Goal: Find specific page/section: Find specific page/section

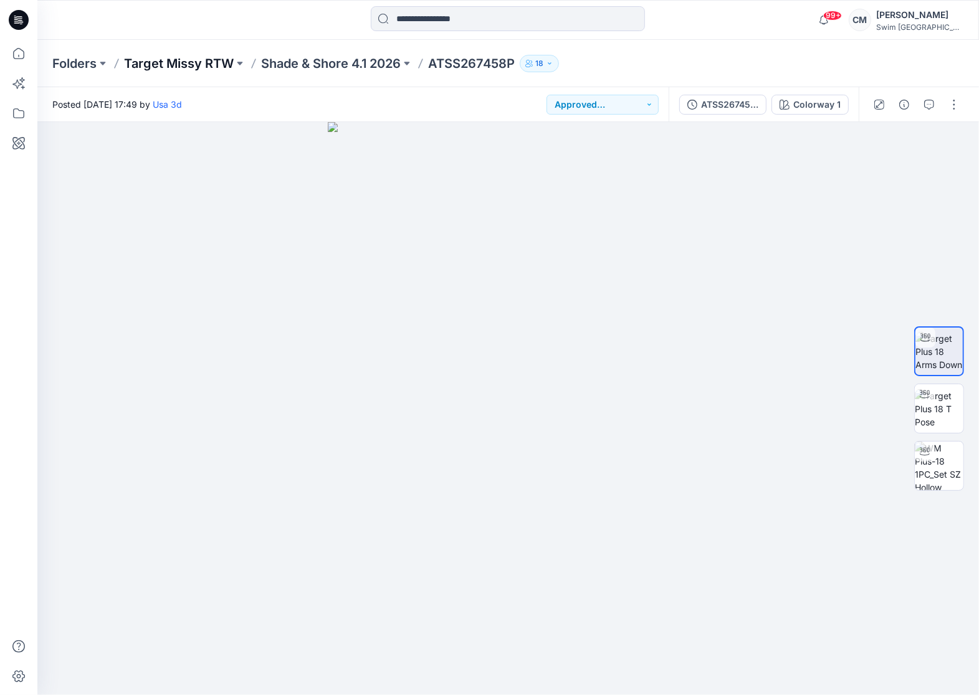
click at [203, 59] on p "Target Missy RTW" at bounding box center [179, 63] width 110 height 17
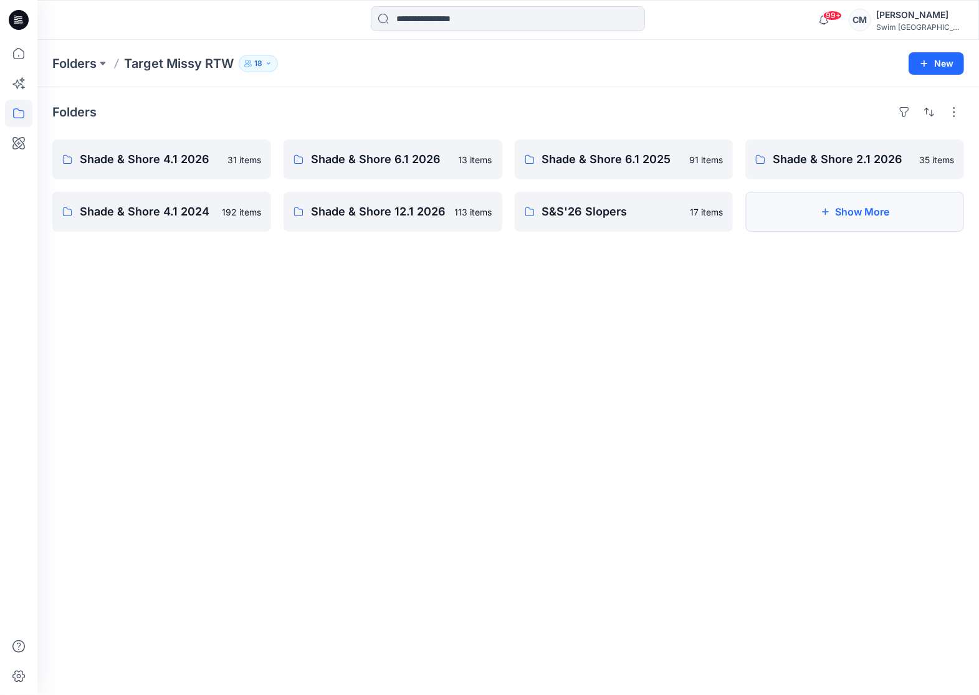
click at [859, 221] on button "Show More" at bounding box center [854, 212] width 219 height 40
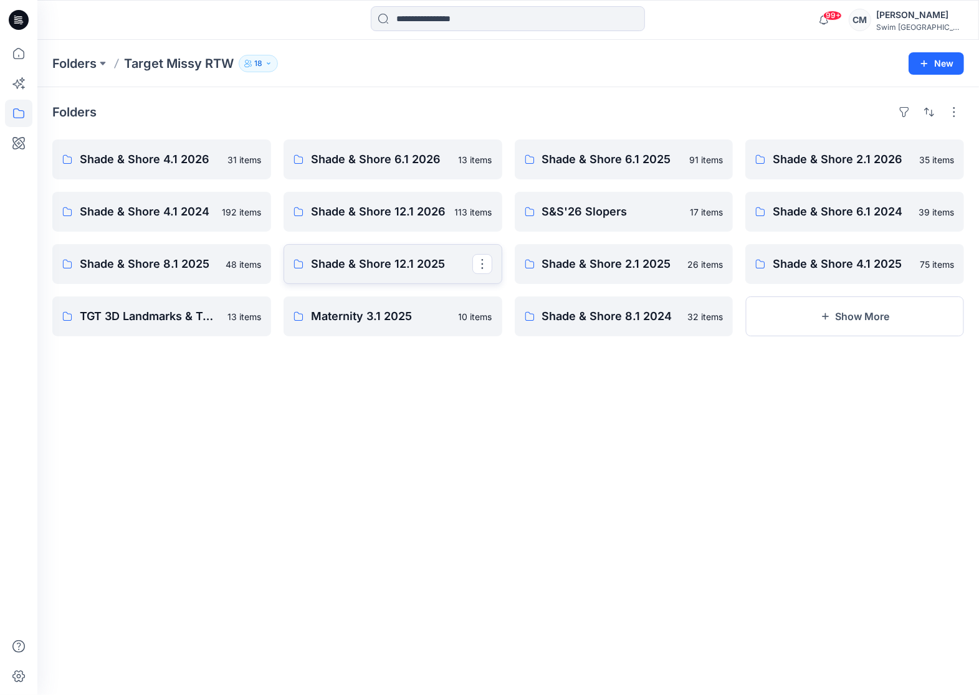
click at [444, 256] on p "Shade & Shore 12.1 2025" at bounding box center [391, 263] width 161 height 17
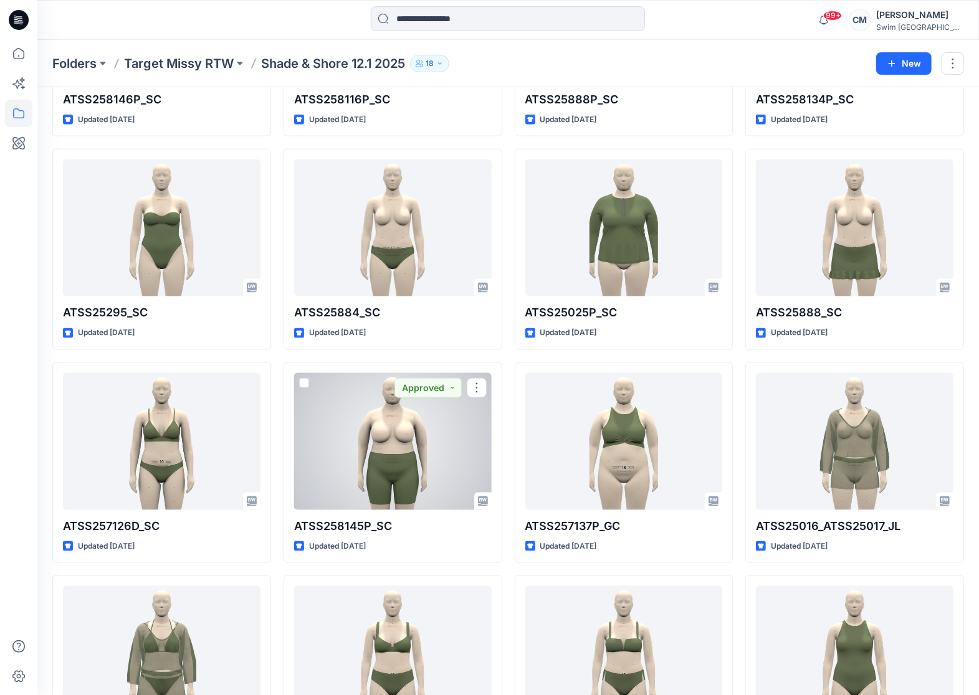
scroll to position [1260, 0]
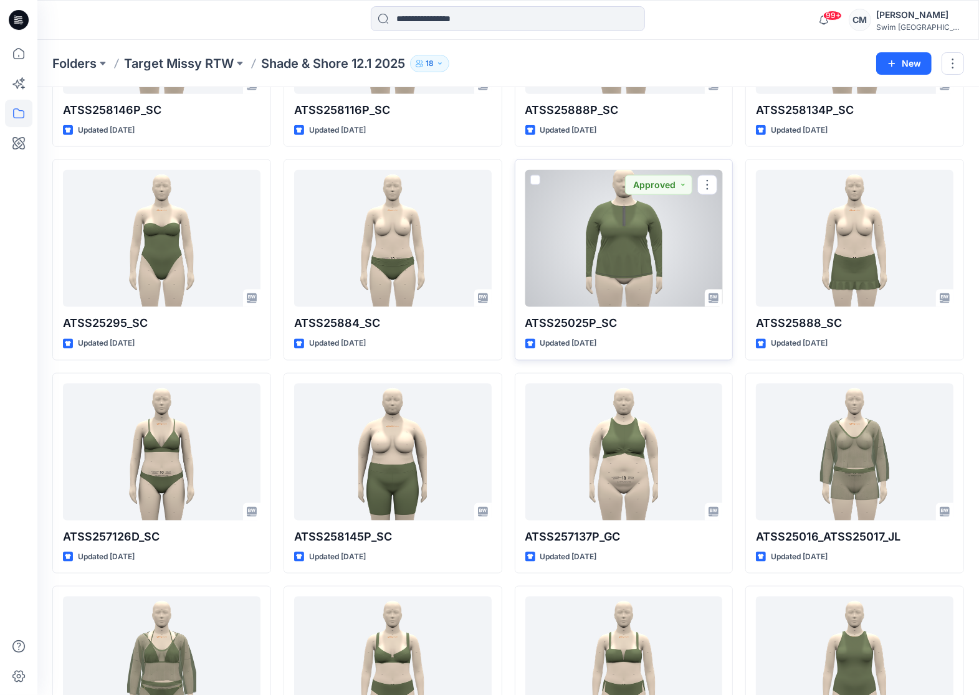
click at [652, 249] on div at bounding box center [623, 238] width 197 height 137
